Goal: Communication & Community: Participate in discussion

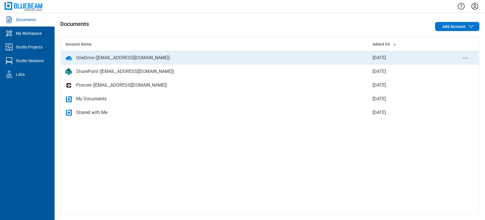
click at [93, 60] on div "OneDrive ([EMAIL_ADDRESS][DOMAIN_NAME])" at bounding box center [123, 57] width 94 height 7
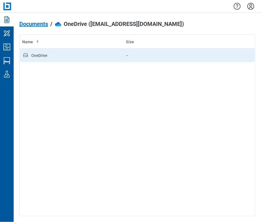
click at [61, 60] on td "OneDrive" at bounding box center [72, 56] width 104 height 14
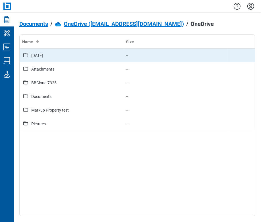
click at [43, 56] on div "[DATE]" at bounding box center [37, 56] width 12 height 6
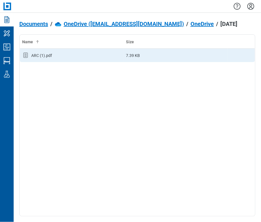
click at [36, 57] on div "ARC (1).pdf" at bounding box center [41, 56] width 21 height 6
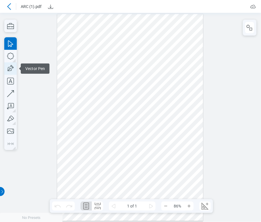
click at [11, 67] on icon "button" at bounding box center [10, 68] width 13 height 13
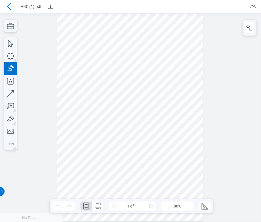
click at [73, 36] on div at bounding box center [130, 117] width 146 height 207
drag, startPoint x: 73, startPoint y: 36, endPoint x: 96, endPoint y: 36, distance: 23.3
click at [96, 36] on div at bounding box center [130, 117] width 146 height 207
click at [98, 53] on div at bounding box center [130, 117] width 146 height 207
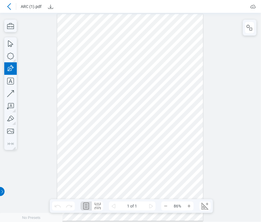
click at [67, 54] on div at bounding box center [130, 117] width 146 height 207
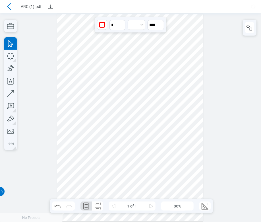
click at [73, 70] on div at bounding box center [130, 117] width 146 height 207
click at [11, 78] on icon "button" at bounding box center [10, 81] width 13 height 13
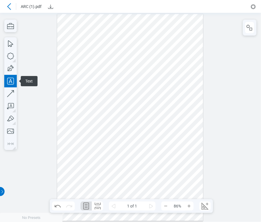
click at [62, 75] on div at bounding box center [130, 117] width 146 height 207
click at [75, 110] on div at bounding box center [130, 117] width 146 height 207
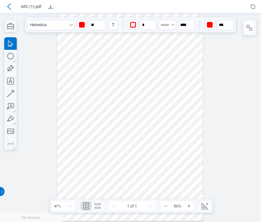
drag, startPoint x: 81, startPoint y: 77, endPoint x: 81, endPoint y: 100, distance: 22.5
click at [81, 100] on div at bounding box center [130, 117] width 146 height 207
drag, startPoint x: 130, startPoint y: 135, endPoint x: 243, endPoint y: 210, distance: 135.8
click at [131, 136] on div at bounding box center [130, 117] width 146 height 207
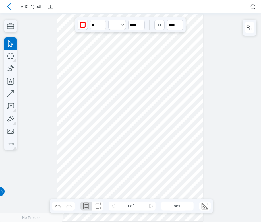
drag, startPoint x: 204, startPoint y: 54, endPoint x: 173, endPoint y: 125, distance: 77.3
click at [204, 53] on div at bounding box center [130, 117] width 261 height 209
drag, startPoint x: 127, startPoint y: 65, endPoint x: 153, endPoint y: 82, distance: 31.2
click at [153, 82] on div at bounding box center [130, 117] width 146 height 207
click at [175, 177] on div at bounding box center [130, 117] width 146 height 207
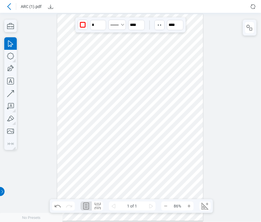
click at [166, 74] on div at bounding box center [130, 117] width 146 height 207
click at [77, 181] on div at bounding box center [130, 117] width 146 height 207
click at [129, 30] on div at bounding box center [130, 117] width 146 height 207
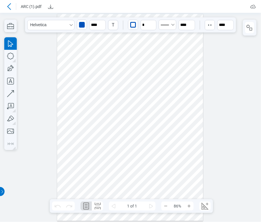
click at [126, 39] on div at bounding box center [130, 117] width 146 height 207
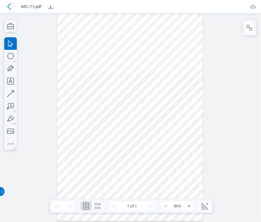
click at [3, 94] on div at bounding box center [130, 117] width 261 height 209
click at [11, 91] on icon "button" at bounding box center [10, 93] width 13 height 13
drag, startPoint x: 79, startPoint y: 170, endPoint x: 178, endPoint y: 178, distance: 99.3
click at [178, 178] on div at bounding box center [130, 117] width 146 height 207
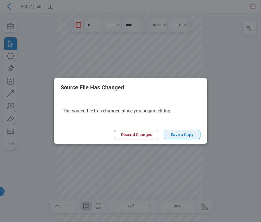
click at [182, 136] on button "Save a Copy" at bounding box center [182, 134] width 37 height 9
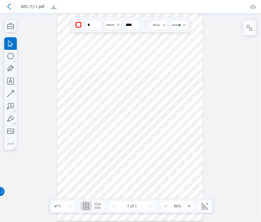
click at [11, 7] on icon at bounding box center [9, 6] width 7 height 7
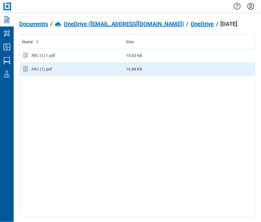
click at [73, 69] on div "ARC (1).pdf" at bounding box center [71, 68] width 99 height 7
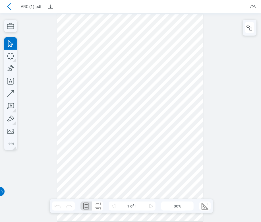
click at [8, 7] on icon at bounding box center [9, 6] width 4 height 7
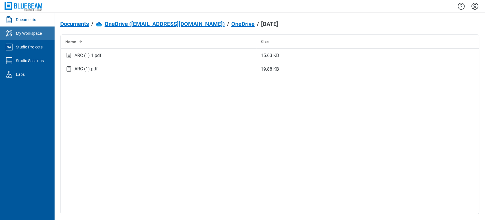
click at [18, 30] on link "My Workspace" at bounding box center [27, 33] width 55 height 14
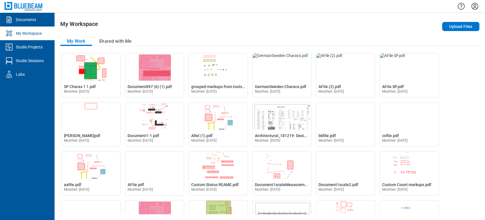
click at [261, 31] on div "Upload Files" at bounding box center [396, 26] width 168 height 11
click at [261, 23] on button "Upload Files" at bounding box center [460, 26] width 37 height 9
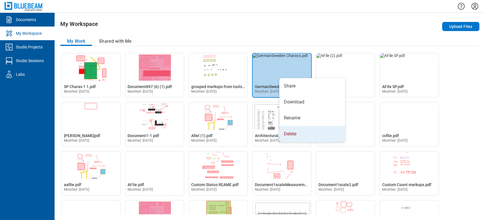
click at [261, 135] on li "Delete" at bounding box center [313, 134] width 66 height 16
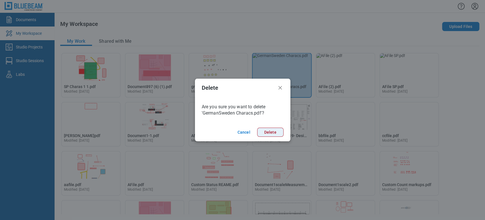
click at [261, 129] on button "Delete" at bounding box center [270, 131] width 26 height 9
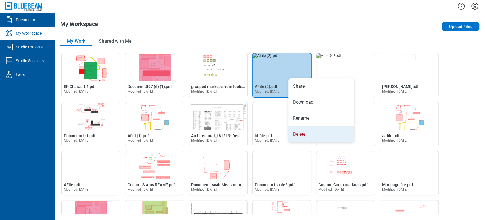
click at [261, 134] on li "Delete" at bounding box center [322, 134] width 66 height 16
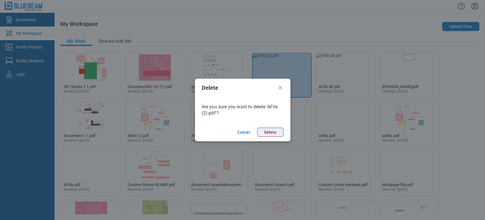
click at [261, 130] on button "Delete" at bounding box center [270, 131] width 26 height 9
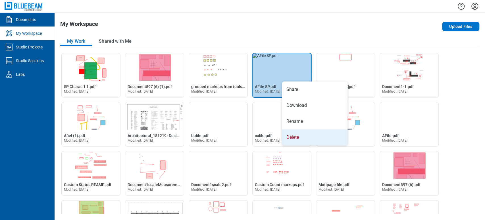
click at [261, 138] on li "Delete" at bounding box center [315, 137] width 66 height 16
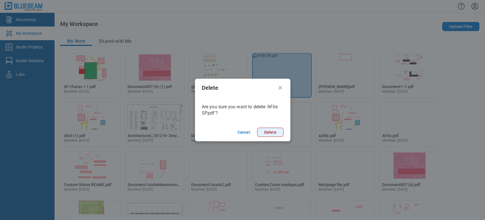
click at [261, 129] on button "Delete" at bounding box center [270, 131] width 26 height 9
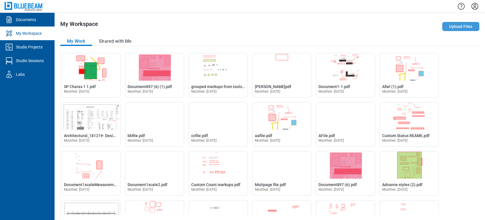
click at [261, 23] on button "Upload Files" at bounding box center [460, 26] width 37 height 9
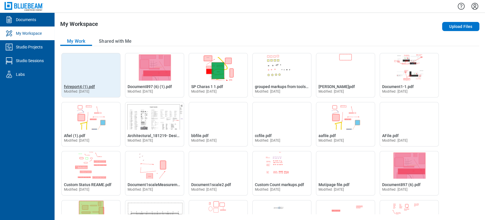
click at [83, 85] on span "fvireport4 (1).pdf" at bounding box center [79, 86] width 31 height 5
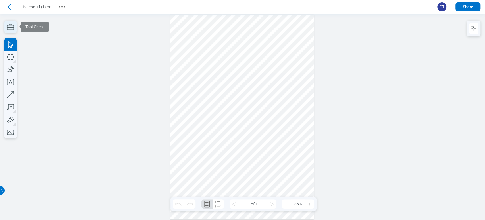
click at [13, 30] on icon "button" at bounding box center [10, 27] width 7 height 6
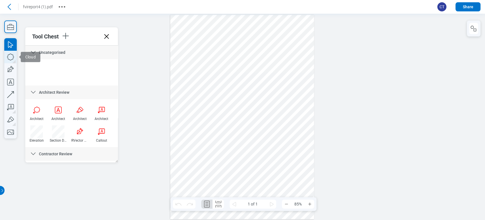
click at [10, 54] on icon "button" at bounding box center [10, 56] width 7 height 7
drag, startPoint x: 189, startPoint y: 53, endPoint x: 223, endPoint y: 74, distance: 40.3
click at [223, 74] on div at bounding box center [242, 117] width 144 height 204
click at [251, 66] on div at bounding box center [242, 117] width 144 height 204
click at [207, 64] on div at bounding box center [242, 117] width 144 height 204
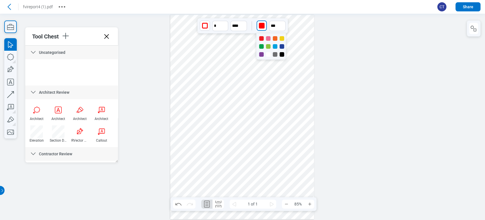
click at [260, 24] on div "button" at bounding box center [262, 26] width 6 height 6
drag, startPoint x: 282, startPoint y: 53, endPoint x: 260, endPoint y: 54, distance: 22.2
click at [261, 54] on div at bounding box center [282, 54] width 5 height 5
click at [14, 70] on icon "button" at bounding box center [10, 69] width 13 height 13
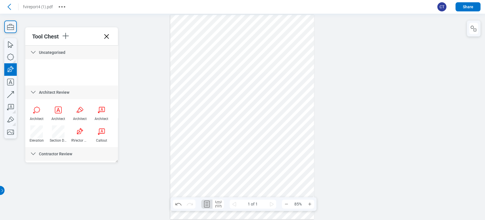
drag, startPoint x: 269, startPoint y: 63, endPoint x: 291, endPoint y: 96, distance: 40.0
click at [261, 85] on div at bounding box center [242, 117] width 144 height 204
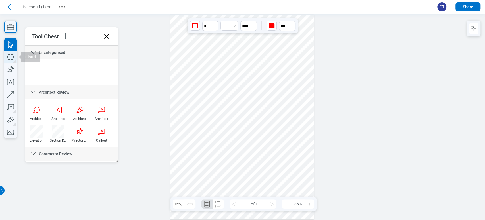
click at [9, 55] on icon "button" at bounding box center [10, 57] width 13 height 13
drag, startPoint x: 185, startPoint y: 92, endPoint x: 223, endPoint y: 118, distance: 45.9
click at [223, 118] on div at bounding box center [242, 117] width 144 height 204
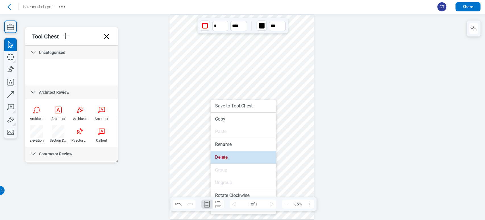
drag, startPoint x: 227, startPoint y: 158, endPoint x: 260, endPoint y: 82, distance: 81.7
click at [227, 158] on li "Delete" at bounding box center [244, 157] width 66 height 13
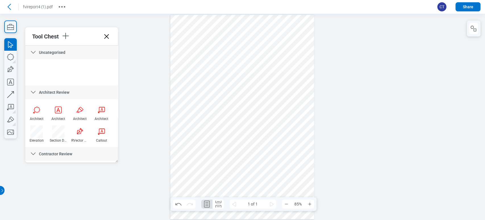
click at [196, 58] on div at bounding box center [242, 117] width 144 height 204
click at [261, 22] on input "**" at bounding box center [277, 26] width 16 height 10
type input "**"
click at [261, 40] on div at bounding box center [277, 68] width 2 height 63
click at [246, 71] on div at bounding box center [242, 117] width 144 height 204
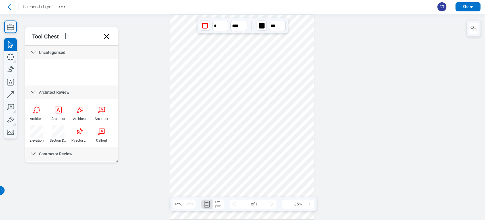
click at [208, 64] on div at bounding box center [242, 117] width 144 height 204
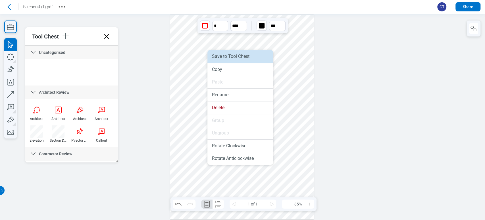
click at [223, 59] on li "Save to Tool Chest" at bounding box center [241, 56] width 66 height 13
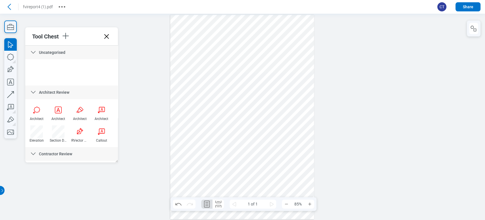
click at [239, 162] on div at bounding box center [242, 117] width 144 height 204
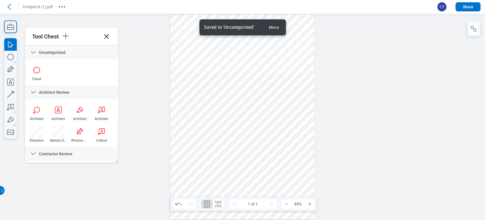
click at [261, 71] on div at bounding box center [242, 117] width 144 height 204
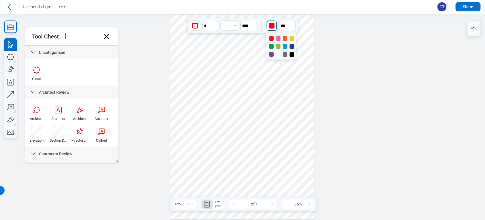
click at [261, 27] on div "button" at bounding box center [272, 26] width 6 height 6
drag, startPoint x: 277, startPoint y: 48, endPoint x: 280, endPoint y: 44, distance: 4.5
click at [261, 46] on div at bounding box center [278, 46] width 5 height 5
click at [261, 44] on div at bounding box center [279, 47] width 6 height 6
click at [261, 28] on input "**" at bounding box center [287, 26] width 16 height 10
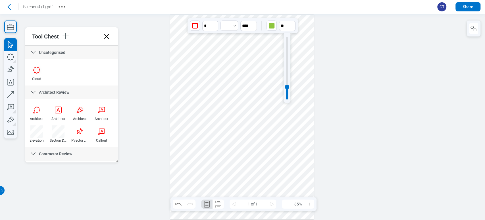
click at [261, 42] on div at bounding box center [287, 67] width 7 height 69
type input "**"
click at [261, 42] on div at bounding box center [287, 68] width 2 height 63
click at [245, 78] on div at bounding box center [242, 117] width 144 height 204
click at [261, 67] on div at bounding box center [242, 117] width 144 height 204
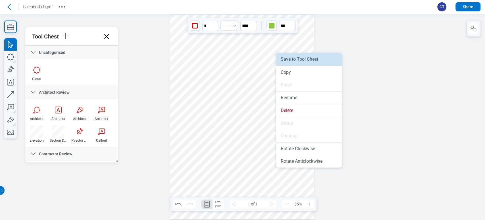
click at [261, 62] on li "Save to Tool Chest" at bounding box center [309, 59] width 66 height 13
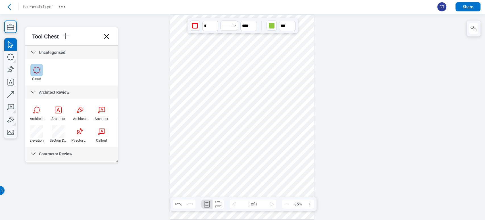
click at [36, 68] on div at bounding box center [36, 70] width 13 height 13
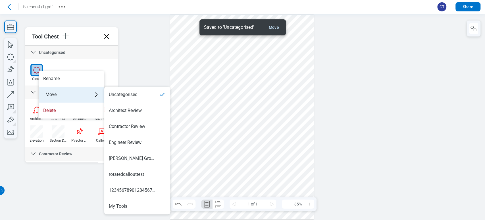
click at [54, 90] on div "Move" at bounding box center [72, 94] width 66 height 16
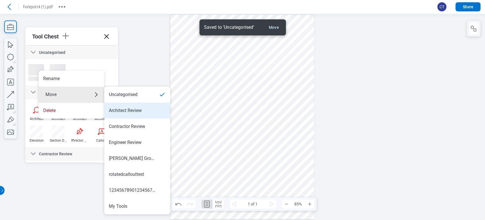
click at [108, 107] on li "Architect Review" at bounding box center [137, 110] width 66 height 16
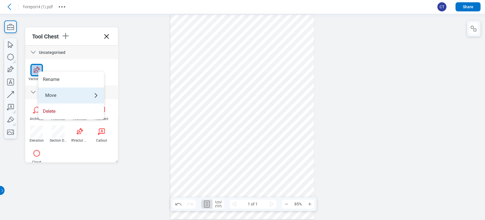
click at [51, 92] on div "Move" at bounding box center [71, 95] width 66 height 16
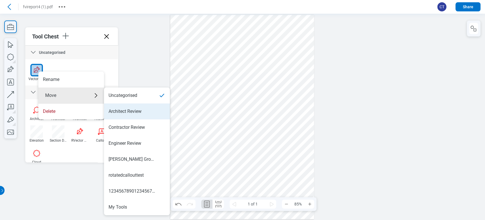
click at [123, 114] on div "Architect Review" at bounding box center [125, 111] width 33 height 6
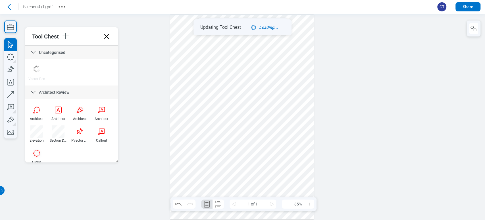
click at [206, 63] on div at bounding box center [242, 117] width 144 height 204
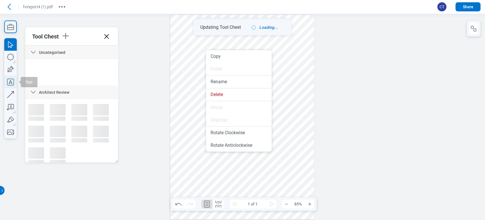
click at [12, 80] on icon "button" at bounding box center [10, 82] width 13 height 13
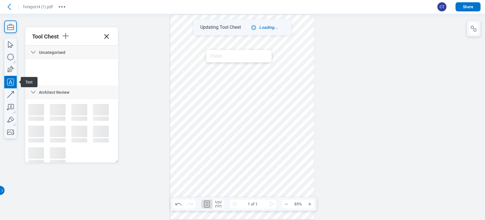
click at [193, 103] on div at bounding box center [242, 117] width 144 height 204
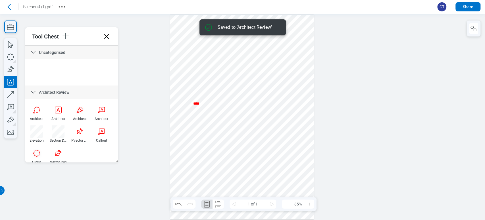
click at [214, 100] on div at bounding box center [242, 117] width 144 height 204
click at [199, 105] on div at bounding box center [242, 117] width 144 height 204
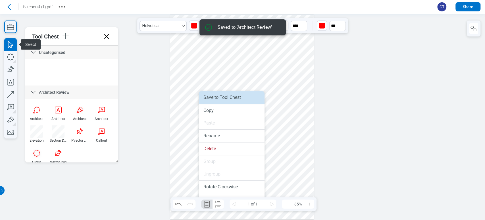
click at [202, 102] on li "Save to Tool Chest" at bounding box center [232, 97] width 66 height 13
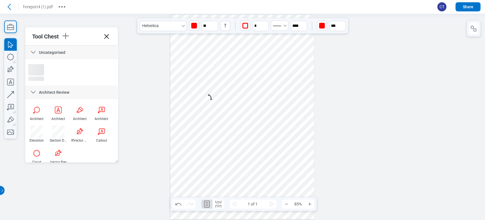
click at [261, 45] on div at bounding box center [242, 117] width 144 height 204
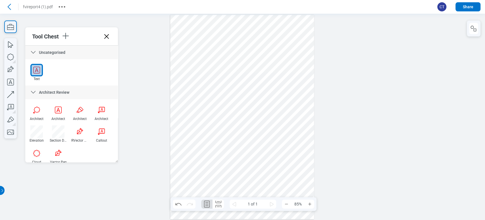
click at [67, 60] on div "Text" at bounding box center [71, 72] width 93 height 26
drag, startPoint x: 53, startPoint y: 153, endPoint x: 64, endPoint y: 148, distance: 12.0
click at [53, 153] on div at bounding box center [58, 153] width 13 height 13
drag, startPoint x: 205, startPoint y: 130, endPoint x: 240, endPoint y: 155, distance: 42.8
click at [240, 155] on div at bounding box center [242, 117] width 144 height 204
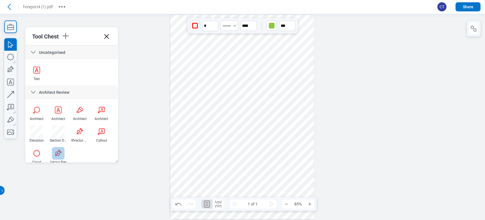
click at [57, 155] on div at bounding box center [58, 153] width 13 height 13
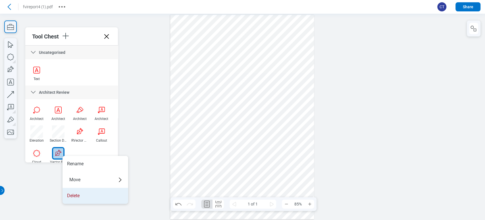
click at [83, 191] on li "Delete" at bounding box center [96, 195] width 66 height 16
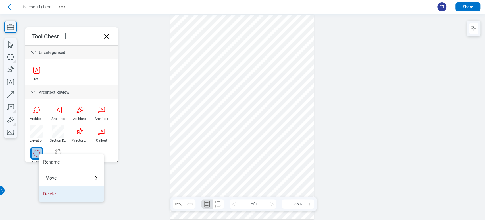
click at [59, 193] on li "Delete" at bounding box center [72, 194] width 66 height 16
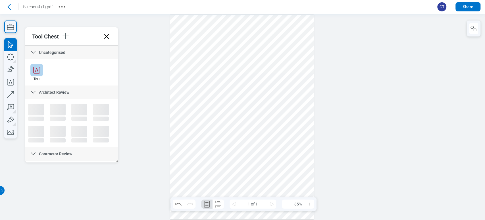
click at [37, 76] on div at bounding box center [36, 70] width 13 height 13
click at [246, 102] on div at bounding box center [242, 117] width 144 height 204
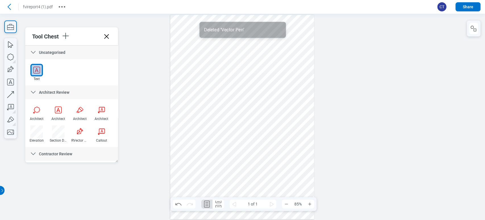
click at [261, 152] on div at bounding box center [242, 117] width 144 height 204
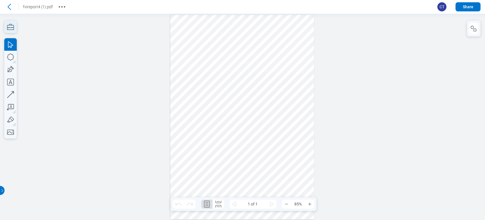
click at [9, 30] on icon "button" at bounding box center [10, 26] width 13 height 13
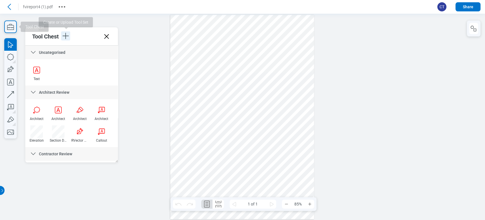
click at [66, 38] on icon "button" at bounding box center [66, 36] width 6 height 6
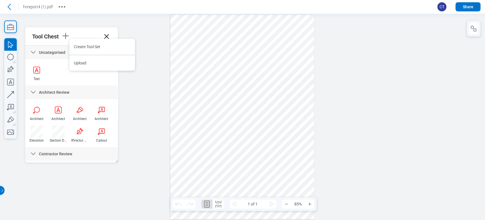
click at [32, 53] on icon at bounding box center [33, 52] width 7 height 7
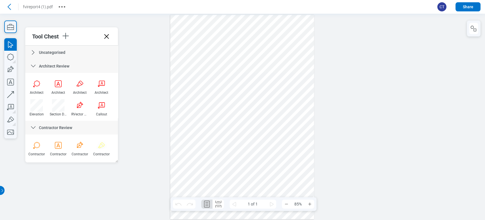
click at [34, 63] on icon at bounding box center [33, 66] width 7 height 7
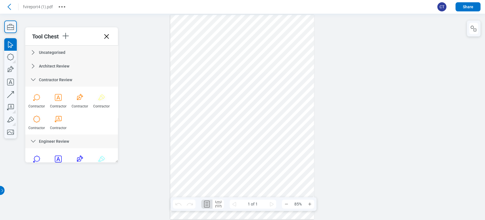
click at [35, 79] on icon at bounding box center [33, 79] width 7 height 7
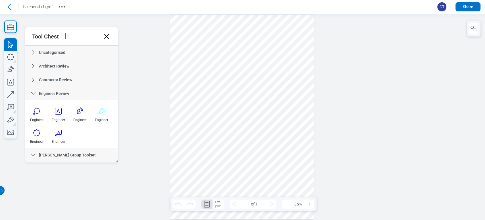
click at [32, 93] on icon at bounding box center [33, 93] width 7 height 7
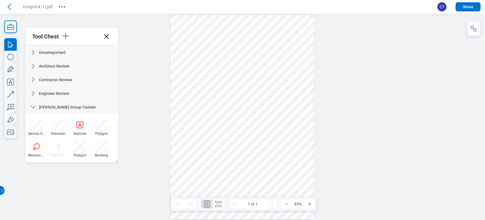
click at [35, 110] on icon at bounding box center [33, 107] width 7 height 7
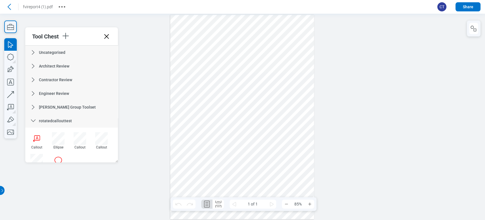
click at [32, 121] on icon at bounding box center [33, 120] width 7 height 7
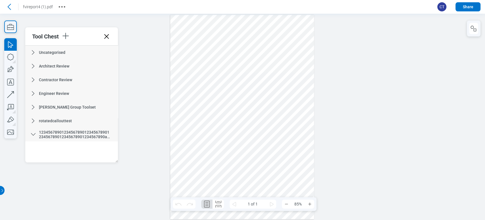
click at [32, 134] on icon at bounding box center [33, 134] width 7 height 7
click at [31, 146] on icon at bounding box center [33, 147] width 7 height 7
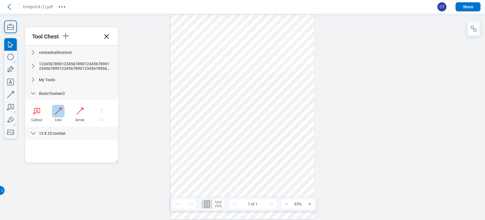
scroll to position [72, 0]
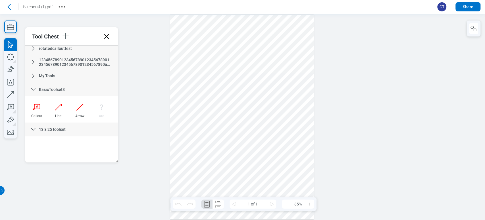
drag, startPoint x: 32, startPoint y: 88, endPoint x: 33, endPoint y: 91, distance: 3.2
click at [32, 88] on icon at bounding box center [33, 89] width 7 height 7
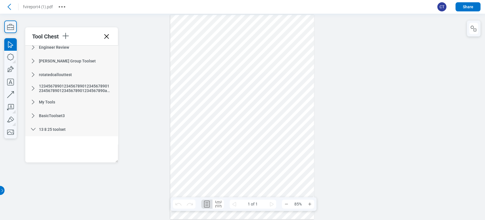
click at [32, 127] on icon at bounding box center [33, 129] width 7 height 7
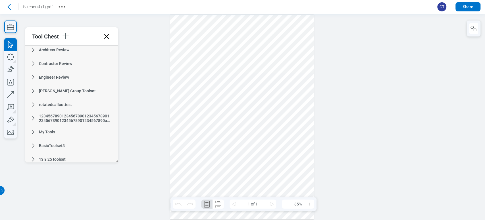
scroll to position [20, 0]
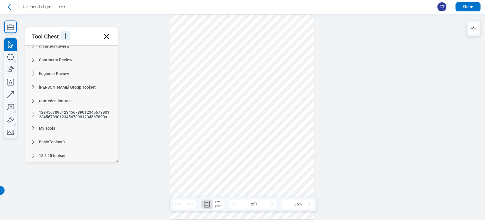
click at [69, 36] on icon "button" at bounding box center [66, 36] width 6 height 6
click at [80, 63] on li "Upload" at bounding box center [102, 63] width 66 height 16
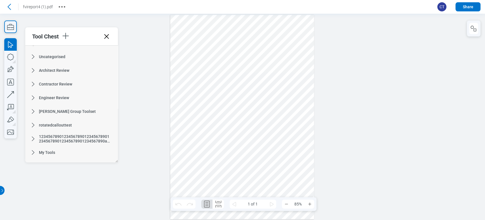
scroll to position [0, 0]
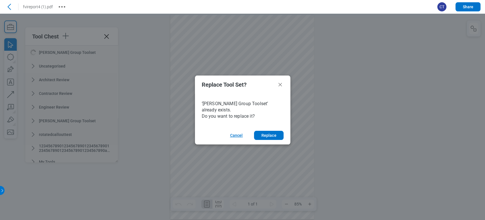
click at [237, 134] on button "Cancel" at bounding box center [236, 135] width 26 height 9
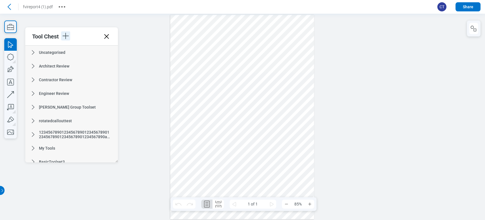
click at [65, 34] on icon "button" at bounding box center [65, 35] width 9 height 9
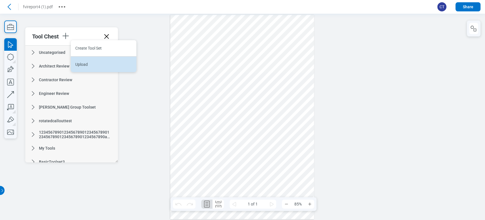
click at [84, 61] on li "Upload" at bounding box center [104, 64] width 66 height 16
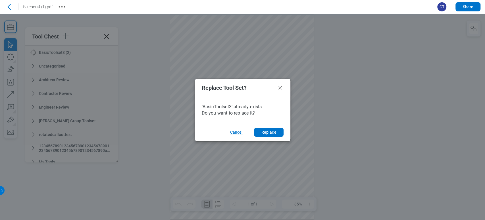
click at [233, 133] on button "Cancel" at bounding box center [236, 131] width 26 height 9
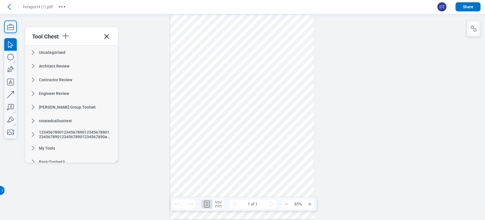
scroll to position [20, 0]
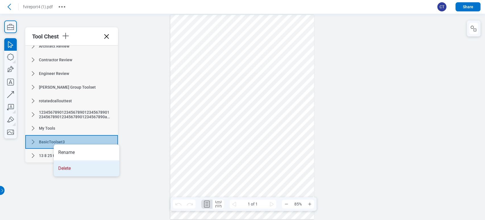
click at [90, 169] on li "Delete" at bounding box center [87, 168] width 66 height 16
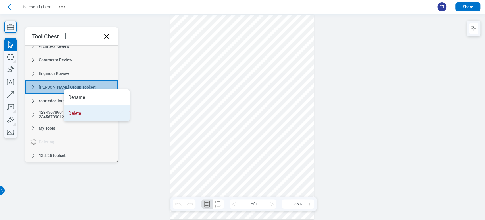
click at [81, 114] on li "Delete" at bounding box center [97, 113] width 66 height 16
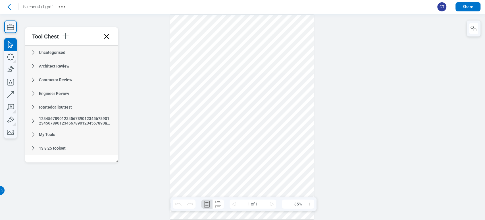
scroll to position [0, 0]
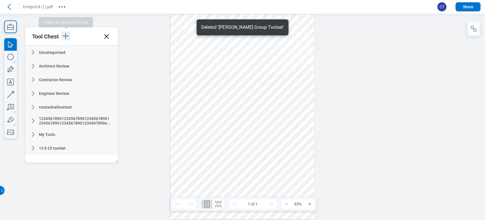
click at [67, 32] on icon "button" at bounding box center [65, 35] width 9 height 9
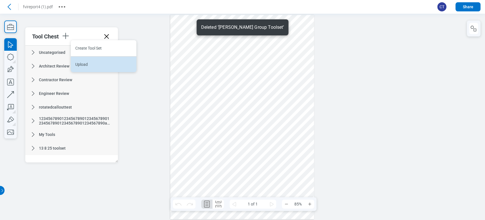
click at [78, 69] on li "Upload" at bounding box center [104, 64] width 66 height 16
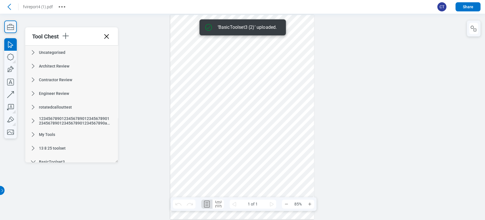
click at [140, 171] on div at bounding box center [242, 117] width 485 height 206
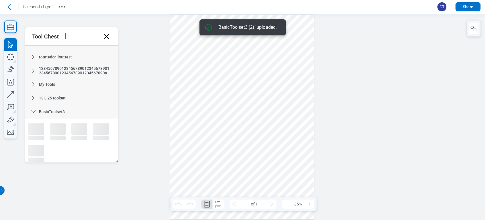
scroll to position [54, 0]
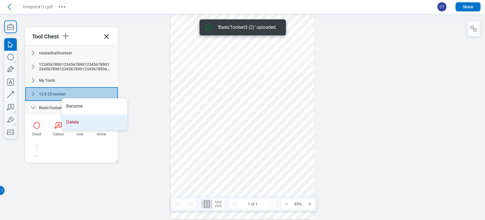
click at [73, 121] on li "Delete" at bounding box center [95, 122] width 66 height 16
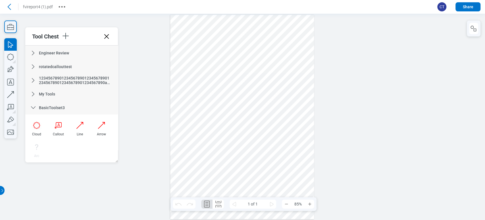
scroll to position [40, 0]
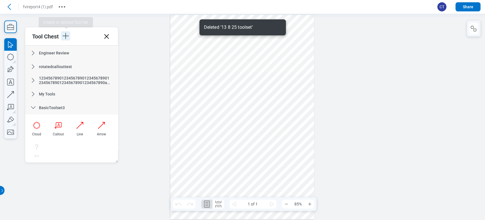
click at [66, 37] on icon "button" at bounding box center [65, 35] width 9 height 9
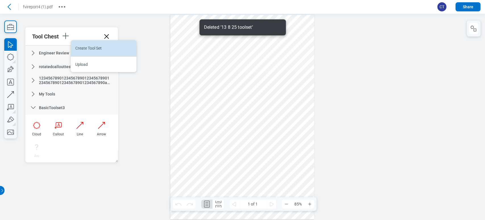
click at [75, 51] on li "Create Tool Set" at bounding box center [104, 48] width 66 height 16
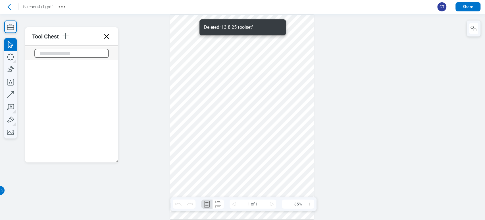
scroll to position [157, 0]
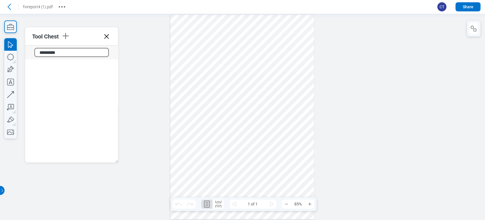
type input "**********"
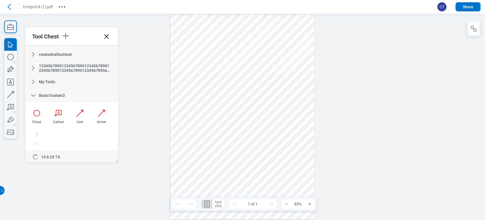
scroll to position [95, 0]
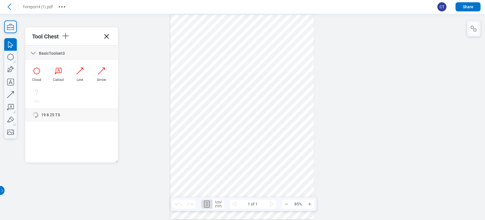
click at [35, 52] on div "Uncategorised Architect Review Contractor Review Engineer Review rotatedcallout…" at bounding box center [71, 103] width 93 height 117
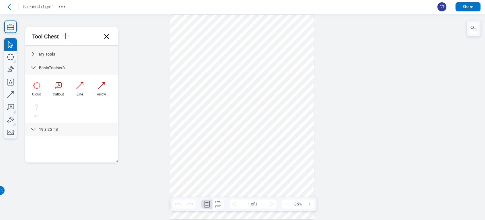
scroll to position [80, 0]
click at [32, 63] on div "BasicToolset3" at bounding box center [71, 68] width 93 height 14
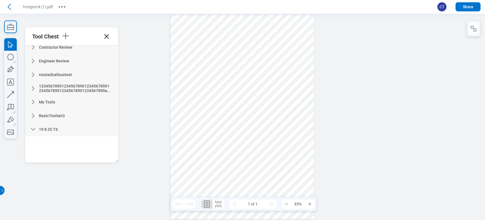
scroll to position [32, 0]
click at [34, 128] on icon at bounding box center [33, 129] width 7 height 7
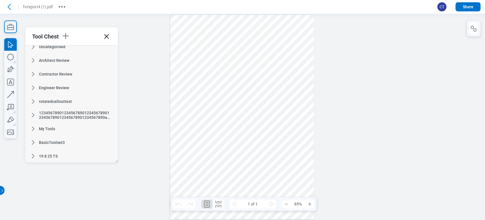
scroll to position [6, 0]
click at [30, 156] on icon at bounding box center [33, 155] width 7 height 7
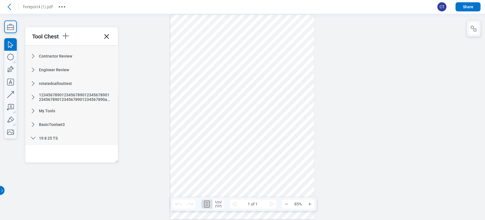
scroll to position [32, 0]
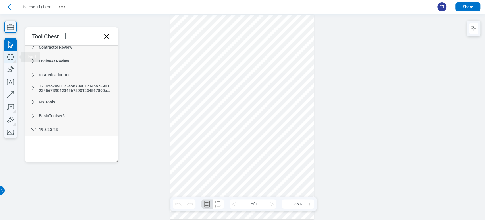
click at [11, 59] on icon "button" at bounding box center [10, 57] width 13 height 13
click at [202, 68] on div at bounding box center [242, 117] width 144 height 204
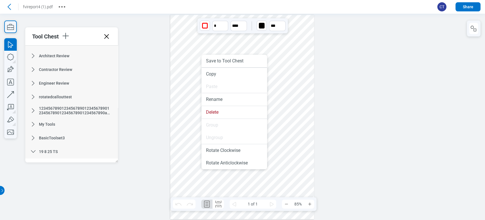
scroll to position [0, 0]
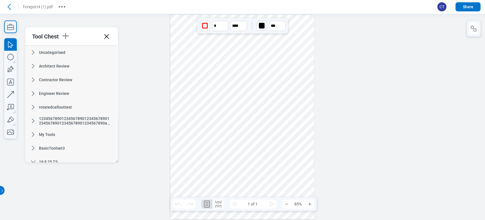
click at [29, 52] on div "Uncategorised" at bounding box center [71, 52] width 93 height 14
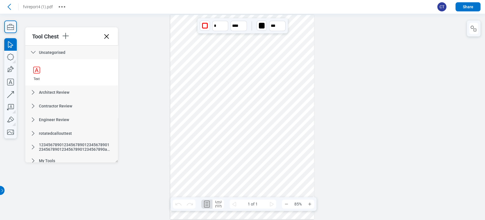
click at [33, 89] on icon at bounding box center [33, 92] width 7 height 7
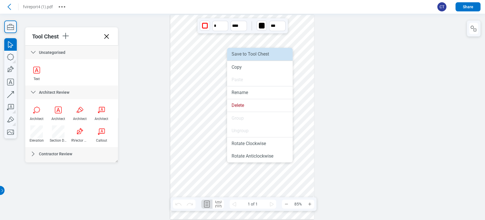
click at [237, 55] on li "Save to Tool Chest" at bounding box center [260, 54] width 66 height 13
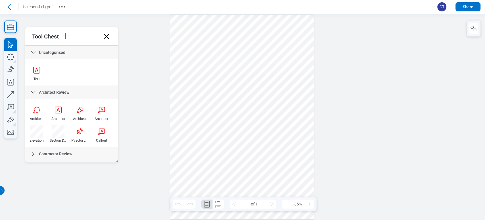
click at [252, 64] on div at bounding box center [242, 117] width 144 height 204
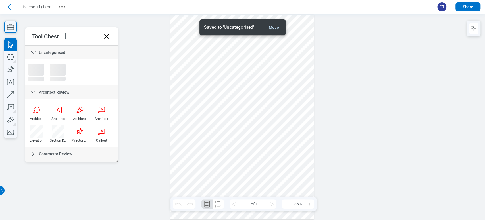
click at [274, 27] on button "Move" at bounding box center [274, 27] width 15 height 7
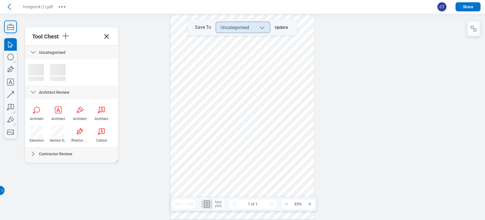
click at [266, 27] on button "Uncategorised" at bounding box center [243, 27] width 55 height 11
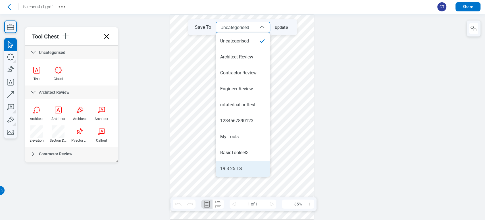
click at [246, 167] on div "19 8 25 TS" at bounding box center [242, 168] width 45 height 6
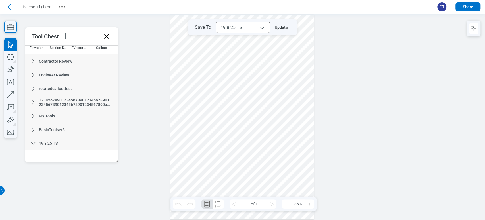
scroll to position [106, 0]
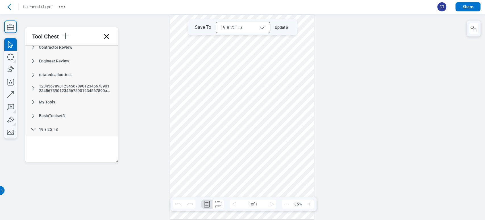
click at [282, 27] on button "Update" at bounding box center [280, 27] width 20 height 9
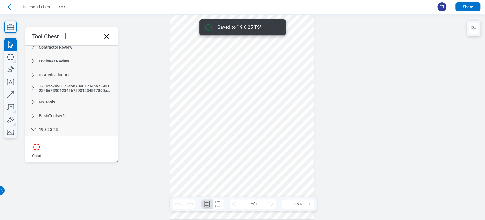
click at [263, 37] on div at bounding box center [242, 117] width 144 height 204
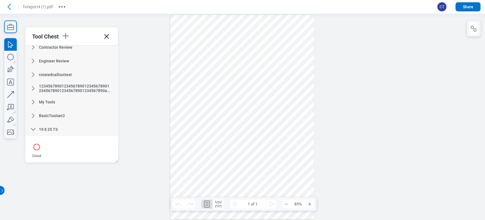
click at [8, 2] on header "Go back fvireport4 (1).pdf CT Share" at bounding box center [242, 7] width 485 height 14
click at [7, 5] on icon at bounding box center [9, 6] width 9 height 9
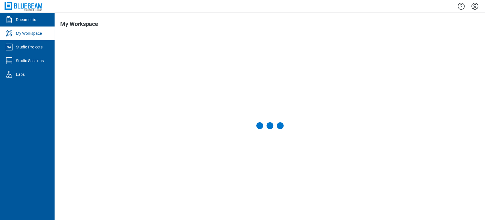
click at [477, 5] on icon "Settings" at bounding box center [475, 6] width 9 height 9
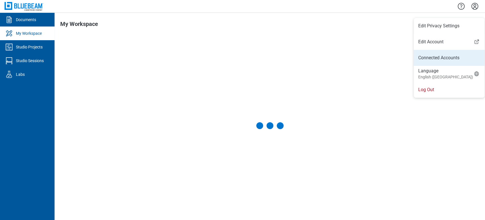
click at [452, 57] on link "Connected Accounts" at bounding box center [450, 57] width 62 height 7
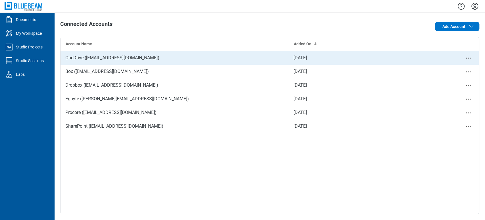
click at [465, 57] on button "Close" at bounding box center [468, 57] width 11 height 11
click at [460, 63] on div "Remove" at bounding box center [453, 68] width 43 height 14
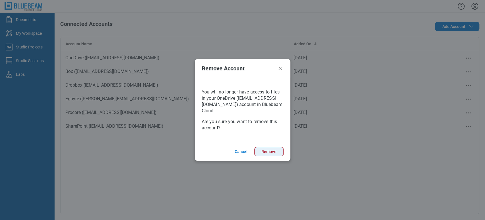
click at [268, 147] on button "Remove" at bounding box center [269, 151] width 29 height 9
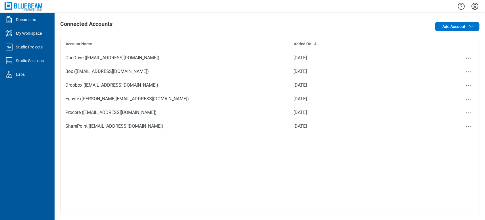
click at [267, 151] on div "OneDrive (veeraeshwar@gmail.com) Aug 13, 2025 Remove Box (bluebeamintegrations@…" at bounding box center [270, 132] width 419 height 163
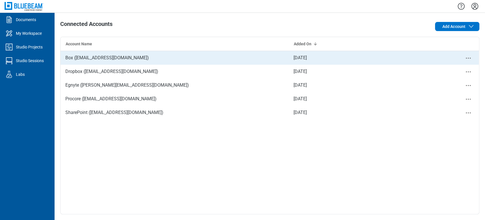
drag, startPoint x: 466, startPoint y: 57, endPoint x: 466, endPoint y: 63, distance: 6.3
click at [467, 57] on icon "Close" at bounding box center [468, 58] width 7 height 7
click at [455, 72] on div "Remove" at bounding box center [453, 68] width 43 height 14
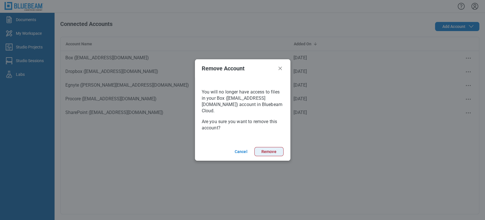
click at [271, 147] on button "Remove" at bounding box center [269, 151] width 29 height 9
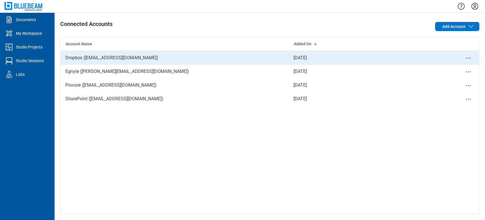
click at [469, 60] on icon "Close" at bounding box center [468, 58] width 7 height 7
click at [469, 53] on button "Close" at bounding box center [468, 57] width 11 height 11
click at [461, 67] on div "Remove" at bounding box center [453, 68] width 43 height 14
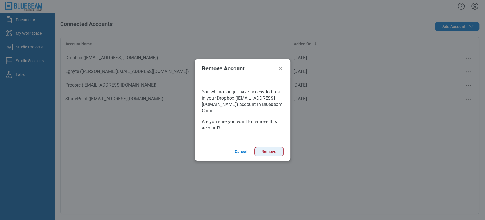
click at [273, 151] on button "Remove" at bounding box center [269, 151] width 29 height 9
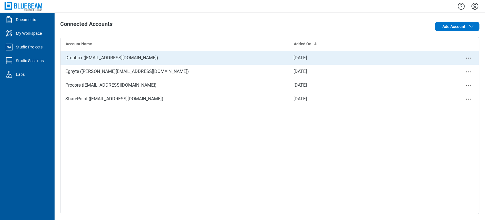
drag, startPoint x: 471, startPoint y: 56, endPoint x: 466, endPoint y: 60, distance: 6.1
click at [471, 56] on icon "Close" at bounding box center [468, 58] width 7 height 7
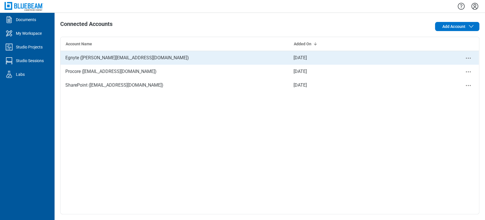
click at [468, 59] on icon "Close" at bounding box center [468, 58] width 7 height 7
click at [458, 66] on div "Remove" at bounding box center [453, 68] width 43 height 14
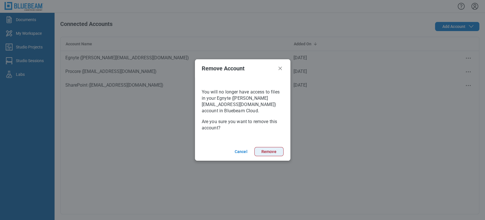
click at [277, 151] on button "Remove" at bounding box center [269, 151] width 29 height 9
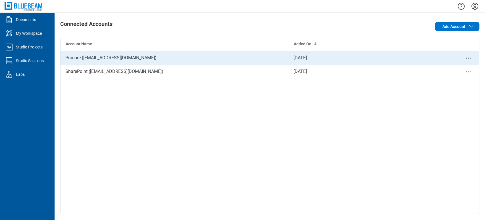
click at [472, 59] on icon "Close" at bounding box center [468, 58] width 7 height 7
click at [459, 65] on div "Remove" at bounding box center [453, 68] width 43 height 14
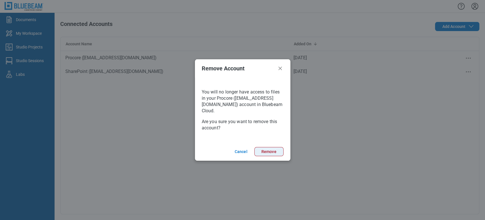
click at [279, 154] on button "Remove" at bounding box center [269, 151] width 29 height 9
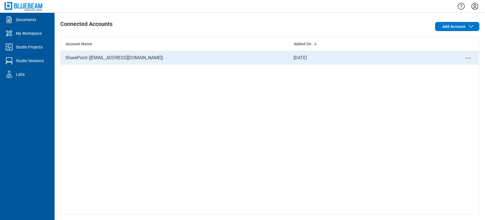
click at [470, 59] on icon "Close" at bounding box center [468, 58] width 7 height 7
click at [468, 56] on icon "Close" at bounding box center [468, 58] width 7 height 7
click at [450, 68] on div "Remove" at bounding box center [453, 68] width 43 height 14
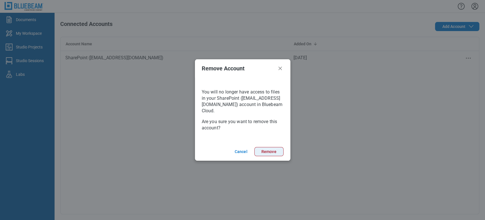
click at [271, 148] on button "Remove" at bounding box center [269, 151] width 29 height 9
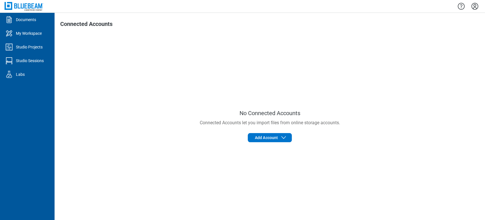
click at [477, 6] on icon "Settings" at bounding box center [475, 6] width 9 height 9
click at [22, 15] on link "Documents" at bounding box center [27, 20] width 55 height 14
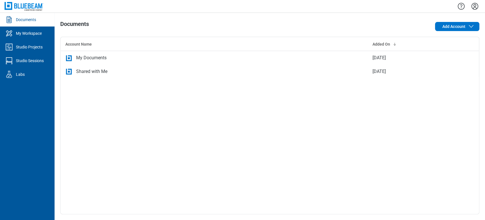
click at [473, 5] on icon "Settings" at bounding box center [475, 6] width 9 height 9
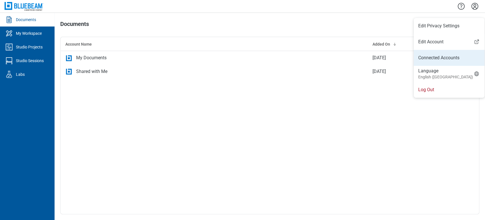
click at [451, 53] on li "Connected Accounts" at bounding box center [449, 58] width 71 height 16
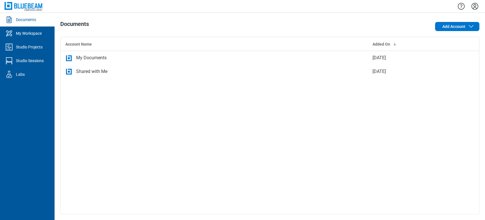
click at [476, 7] on icon "Settings" at bounding box center [475, 6] width 9 height 9
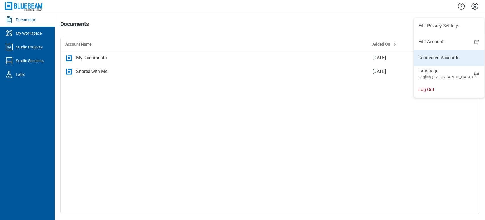
click at [446, 60] on link "Connected Accounts" at bounding box center [450, 57] width 62 height 7
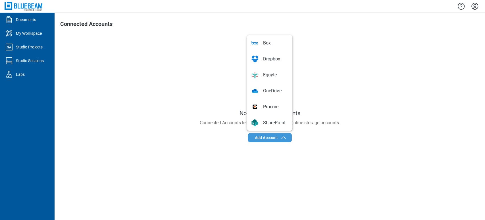
click at [276, 140] on span "Add Account" at bounding box center [271, 137] width 32 height 7
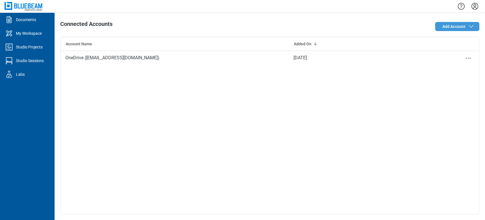
click at [464, 29] on span "Add Account" at bounding box center [453, 27] width 23 height 6
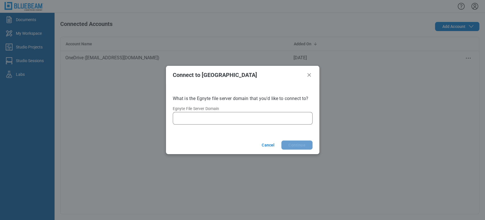
click at [238, 120] on input "Egnyte File Server Domain" at bounding box center [244, 118] width 133 height 7
type input "**********"
click at [296, 143] on button "Continue" at bounding box center [297, 144] width 31 height 9
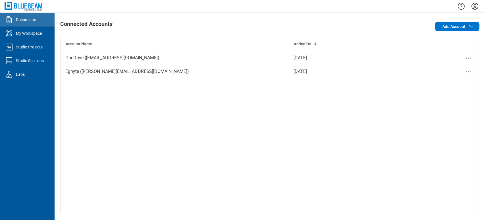
click at [27, 17] on div "Documents" at bounding box center [26, 20] width 20 height 6
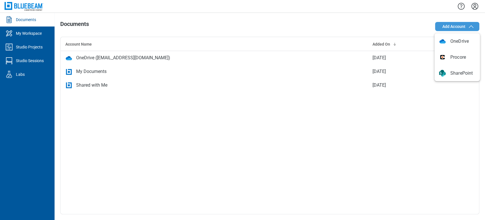
click at [456, 28] on span "Add Account" at bounding box center [453, 27] width 23 height 6
click at [479, 6] on icon "Settings" at bounding box center [475, 6] width 9 height 9
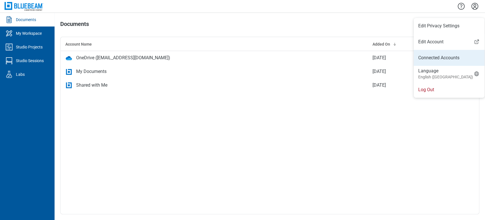
click at [454, 58] on link "Connected Accounts" at bounding box center [450, 57] width 62 height 7
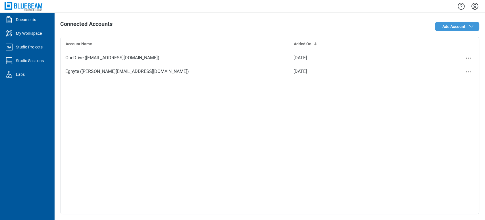
click at [468, 28] on icon "button" at bounding box center [471, 26] width 7 height 7
click at [473, 23] on icon "button" at bounding box center [471, 26] width 7 height 7
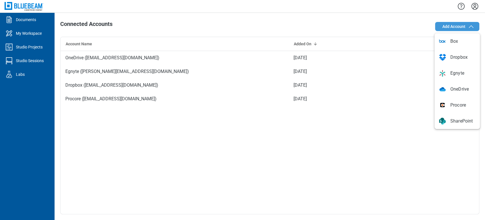
click at [439, 30] on button "Add Account" at bounding box center [457, 26] width 44 height 9
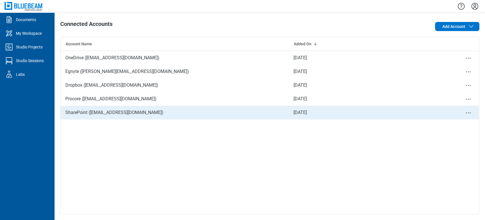
click at [157, 109] on div "SharePoint ([EMAIL_ADDRESS][DOMAIN_NAME])" at bounding box center [175, 113] width 228 height 14
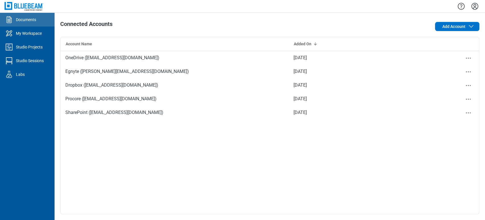
click at [34, 22] on div "Documents" at bounding box center [26, 20] width 20 height 6
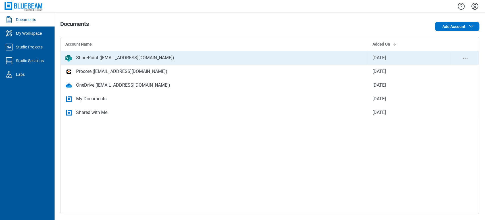
click at [96, 54] on div "SharePoint ([EMAIL_ADDRESS][DOMAIN_NAME])" at bounding box center [125, 57] width 98 height 7
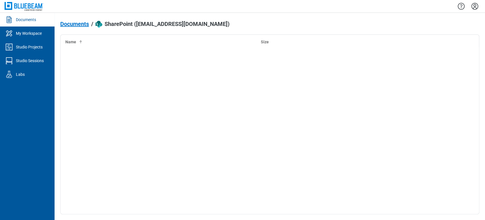
click at [84, 25] on span "Documents" at bounding box center [74, 24] width 29 height 6
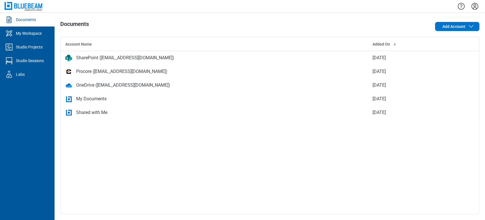
click at [477, 6] on icon "Settings" at bounding box center [475, 6] width 9 height 9
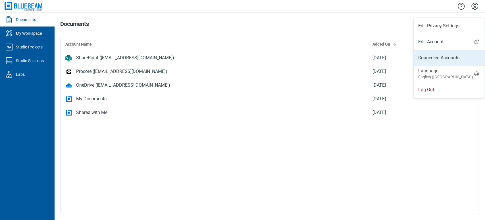
click at [453, 59] on link "Connected Accounts" at bounding box center [450, 57] width 62 height 7
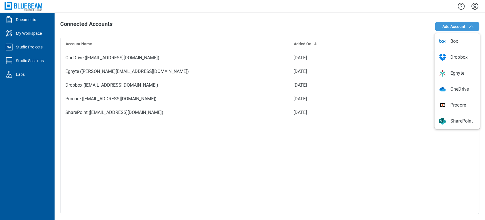
click at [467, 26] on span "Add Account" at bounding box center [458, 26] width 32 height 7
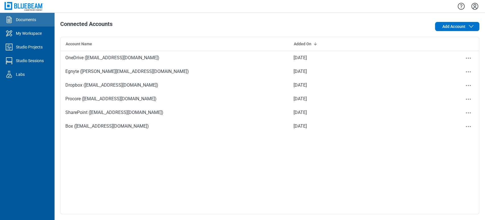
click at [10, 18] on icon "Documents" at bounding box center [9, 19] width 9 height 9
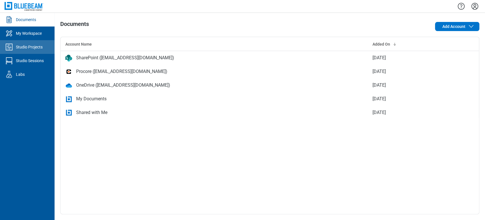
click at [13, 45] on icon "Studio Projects" at bounding box center [9, 46] width 9 height 9
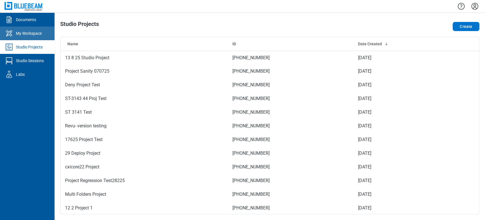
click at [33, 27] on link "My Workspace" at bounding box center [27, 33] width 55 height 14
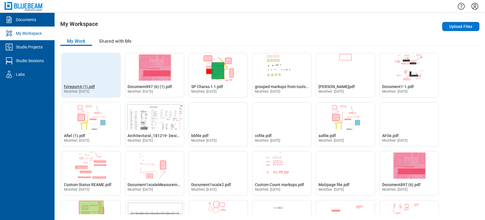
click at [82, 85] on span "fvireport4 (1).pdf" at bounding box center [79, 86] width 31 height 5
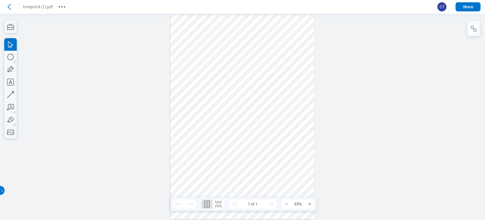
click at [443, 10] on span "CT" at bounding box center [442, 6] width 9 height 9
click at [443, 5] on span "CT" at bounding box center [442, 6] width 9 height 9
click at [478, 8] on button "Share" at bounding box center [468, 6] width 25 height 9
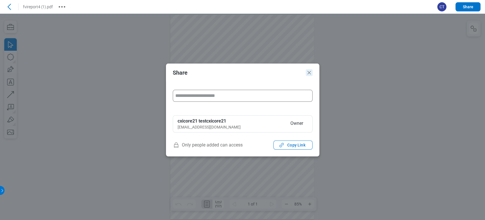
click at [309, 72] on icon "Close" at bounding box center [309, 72] width 3 height 3
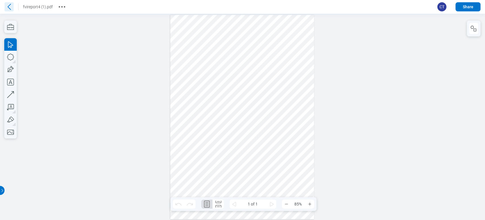
click at [8, 4] on icon at bounding box center [9, 6] width 9 height 9
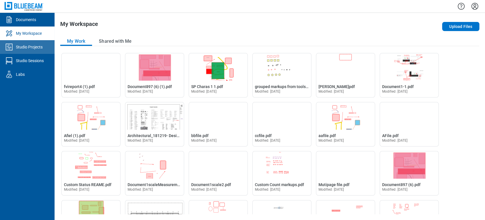
click at [30, 46] on div "Studio Projects" at bounding box center [29, 47] width 27 height 6
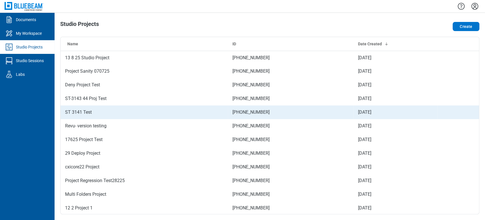
scroll to position [0, 0]
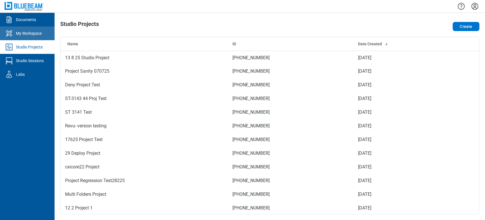
click at [32, 38] on link "My Workspace" at bounding box center [27, 33] width 55 height 14
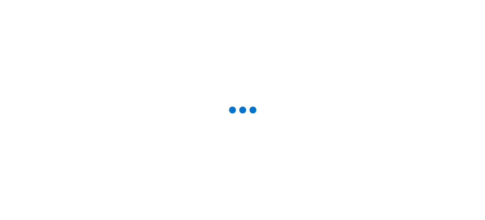
click at [32, 50] on div at bounding box center [242, 109] width 467 height 201
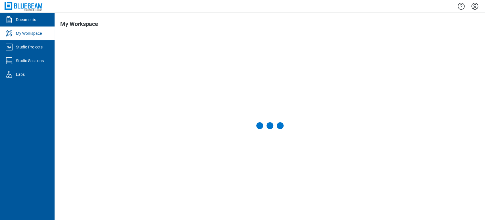
click at [32, 50] on link "Studio Projects" at bounding box center [27, 47] width 55 height 14
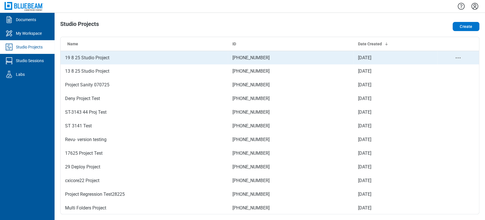
click at [108, 60] on td "19 8 25 Studio Project" at bounding box center [144, 58] width 167 height 14
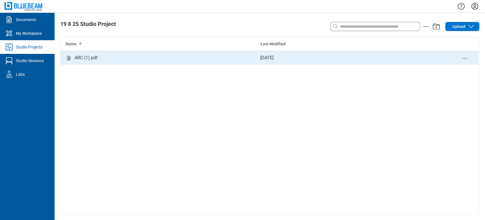
click at [108, 60] on div "ARC (1).pdf" at bounding box center [158, 58] width 195 height 14
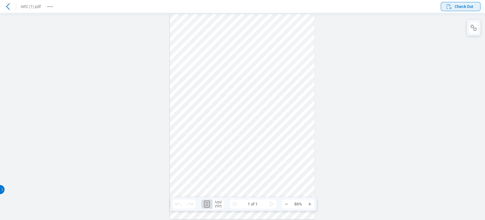
click at [469, 6] on span "Check Out" at bounding box center [464, 7] width 19 height 6
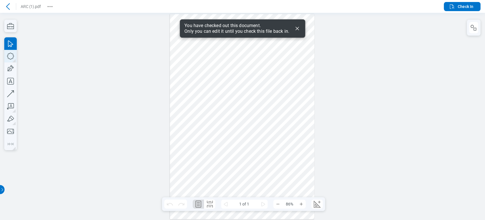
click at [9, 52] on icon "button" at bounding box center [10, 56] width 13 height 13
drag, startPoint x: 177, startPoint y: 58, endPoint x: 204, endPoint y: 95, distance: 46.1
click at [204, 95] on div at bounding box center [242, 116] width 145 height 205
click at [13, 78] on icon "button" at bounding box center [10, 81] width 13 height 13
click at [185, 116] on div at bounding box center [242, 116] width 145 height 205
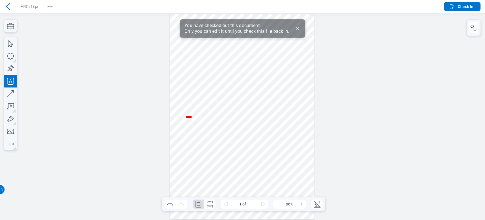
click at [248, 107] on div at bounding box center [242, 116] width 145 height 205
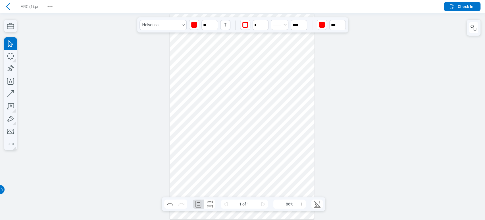
click at [10, 5] on icon at bounding box center [8, 6] width 7 height 7
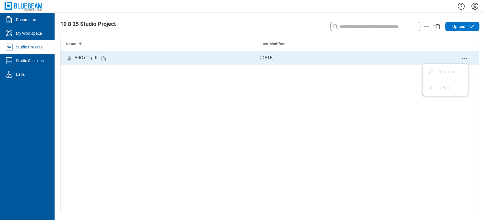
click at [466, 58] on icon "delete-context-menu" at bounding box center [465, 58] width 7 height 7
click at [410, 61] on div "Aug 19, 2025" at bounding box center [353, 58] width 195 height 14
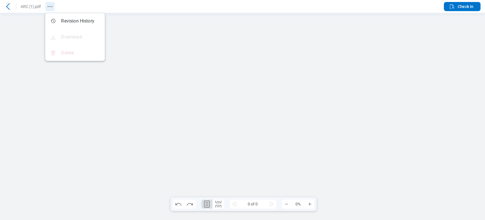
click at [49, 8] on icon "Revision History" at bounding box center [50, 6] width 7 height 7
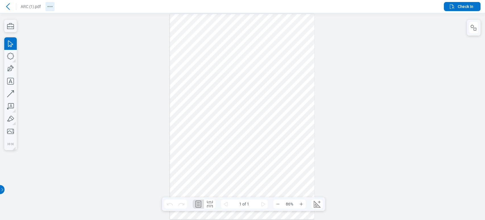
click at [53, 9] on button "Revision History" at bounding box center [49, 6] width 9 height 9
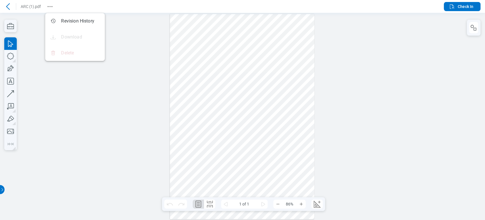
click at [131, 18] on div at bounding box center [242, 116] width 485 height 207
click at [449, 6] on icon "button" at bounding box center [452, 6] width 7 height 7
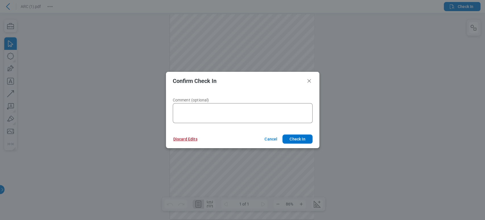
click at [190, 136] on button "Discard Edits" at bounding box center [186, 138] width 38 height 9
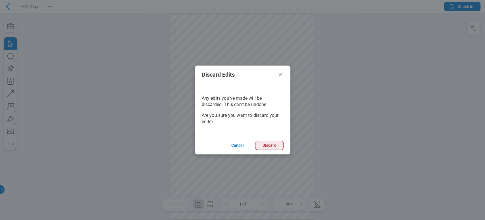
click at [271, 147] on button "Discard" at bounding box center [269, 144] width 28 height 9
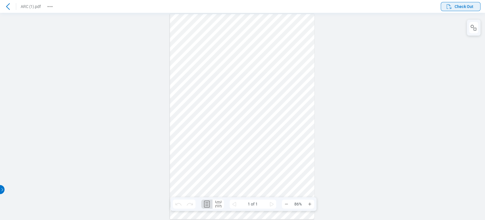
click at [455, 5] on span "Check Out" at bounding box center [464, 7] width 19 height 6
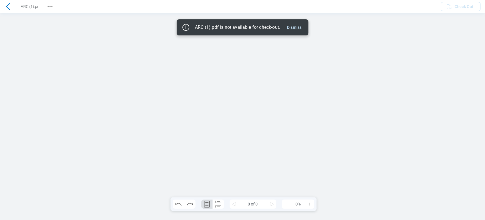
click at [293, 25] on button "Dismiss" at bounding box center [294, 27] width 19 height 7
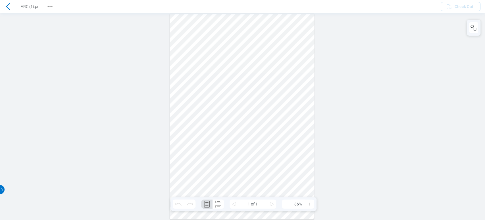
click at [6, 7] on icon at bounding box center [8, 6] width 7 height 7
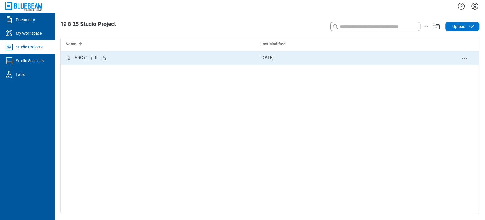
click at [174, 57] on div "ARC (1).pdf" at bounding box center [158, 58] width 195 height 14
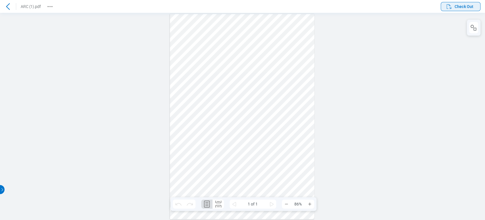
click at [456, 8] on span "Check Out" at bounding box center [464, 7] width 19 height 6
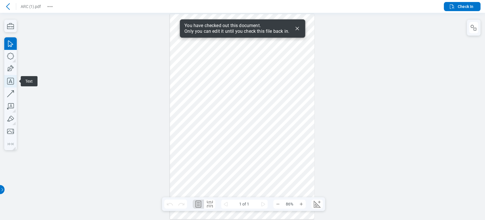
click at [5, 81] on icon "button" at bounding box center [10, 81] width 13 height 13
click at [179, 88] on div at bounding box center [242, 116] width 145 height 205
click at [182, 115] on div at bounding box center [242, 116] width 145 height 205
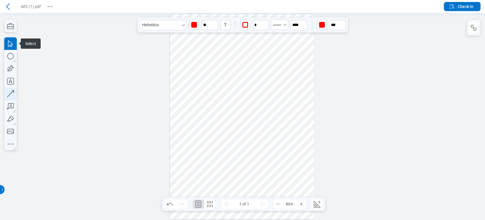
click at [4, 98] on icon "button" at bounding box center [10, 93] width 13 height 13
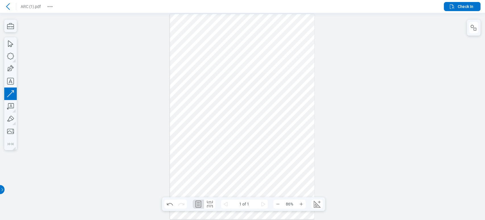
drag, startPoint x: 170, startPoint y: 65, endPoint x: 180, endPoint y: 90, distance: 26.6
click at [180, 90] on div at bounding box center [242, 116] width 485 height 207
click at [179, 51] on div at bounding box center [242, 116] width 145 height 205
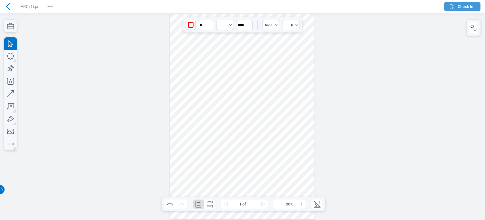
click at [460, 5] on span "Check In" at bounding box center [466, 7] width 16 height 6
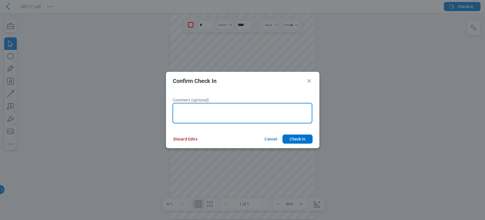
click at [216, 109] on textarea at bounding box center [243, 113] width 140 height 20
type textarea "***"
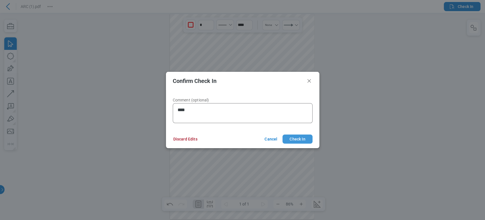
click at [304, 141] on button "Check In" at bounding box center [298, 138] width 30 height 9
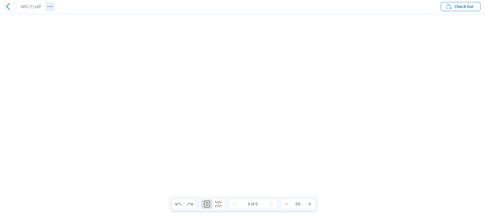
click at [49, 6] on icon "Revision History" at bounding box center [50, 6] width 7 height 7
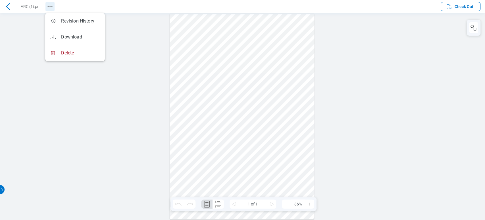
click at [51, 9] on icon "Revision History" at bounding box center [50, 6] width 7 height 7
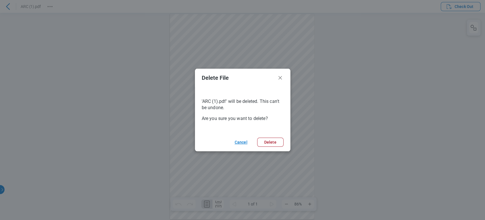
click at [244, 142] on button "Cancel" at bounding box center [240, 141] width 25 height 9
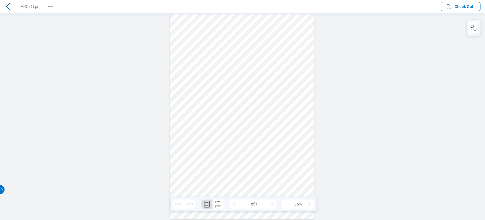
click at [56, 5] on header "ARC (1).pdf Check Out" at bounding box center [242, 6] width 485 height 13
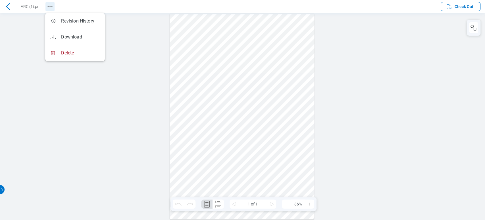
click at [53, 5] on icon "Revision History" at bounding box center [50, 6] width 7 height 7
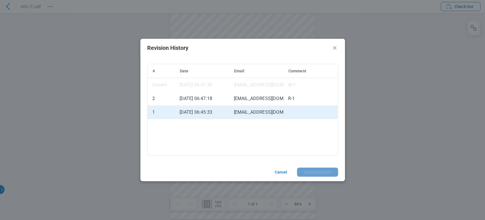
click at [217, 110] on div "19/08/2025, 06:45:33" at bounding box center [202, 112] width 54 height 14
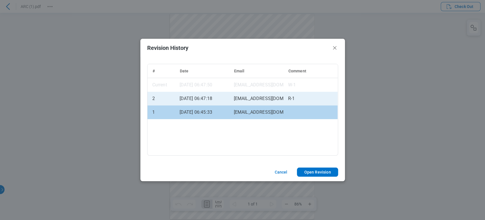
click at [275, 101] on div "[EMAIL_ADDRESS][DOMAIN_NAME]" at bounding box center [256, 99] width 54 height 14
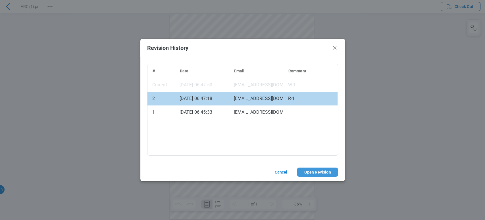
click at [324, 172] on button "Open Revision" at bounding box center [317, 171] width 41 height 9
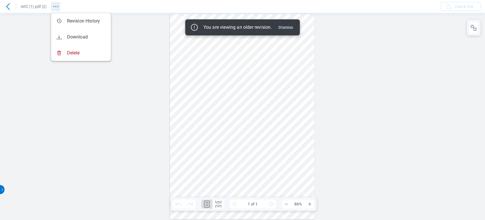
click at [51, 8] on button "Revision History" at bounding box center [55, 6] width 9 height 9
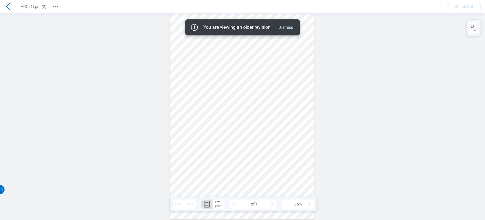
click at [286, 28] on button "Dismiss" at bounding box center [285, 27] width 19 height 7
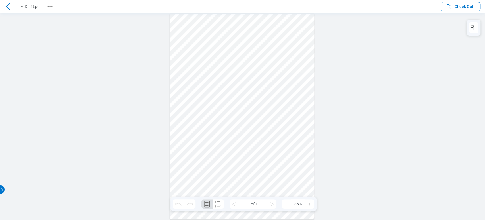
click at [8, 9] on icon at bounding box center [8, 6] width 7 height 7
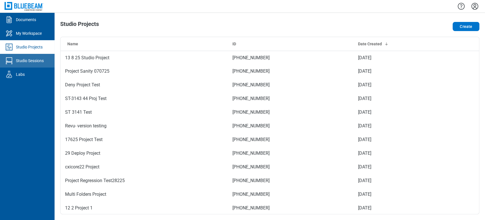
click at [36, 59] on div "Studio Sessions" at bounding box center [30, 61] width 28 height 6
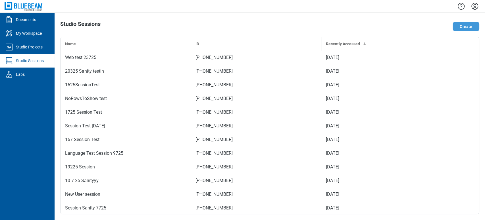
click at [457, 28] on button "Create" at bounding box center [466, 26] width 27 height 9
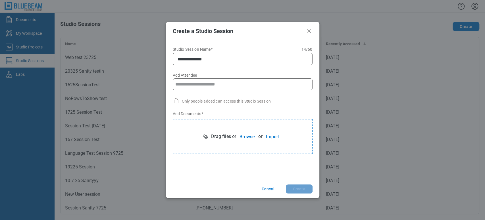
click at [232, 84] on input "Add Attendee" at bounding box center [242, 83] width 135 height 11
type input "**********"
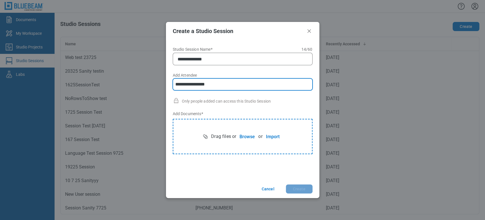
type input "**********"
click at [249, 138] on button "Browse" at bounding box center [247, 136] width 22 height 11
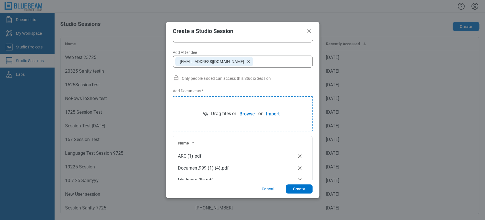
scroll to position [45, 0]
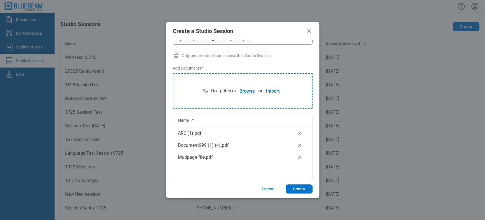
click at [246, 87] on button "Browse" at bounding box center [247, 90] width 22 height 11
click at [245, 90] on button "Browse" at bounding box center [247, 90] width 22 height 11
click at [308, 30] on icon "Close" at bounding box center [309, 31] width 7 height 7
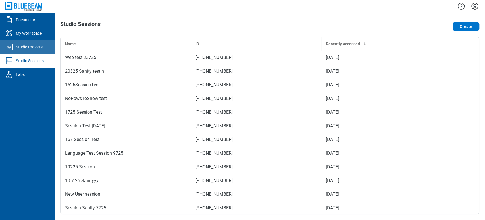
click at [33, 50] on link "Studio Projects" at bounding box center [27, 47] width 55 height 14
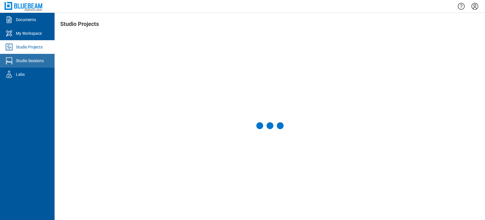
click at [40, 61] on div "Studio Sessions" at bounding box center [30, 61] width 28 height 6
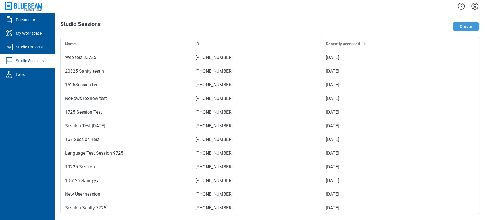
click at [474, 25] on button "Create" at bounding box center [466, 26] width 27 height 9
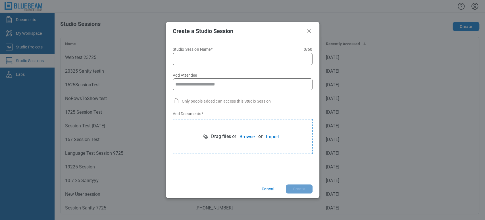
click at [215, 61] on input "Studio Session Name* 0 of 60 characters 0 / 60" at bounding box center [244, 58] width 133 height 7
type input "**********"
click at [212, 80] on input "Add Attendee" at bounding box center [242, 83] width 135 height 11
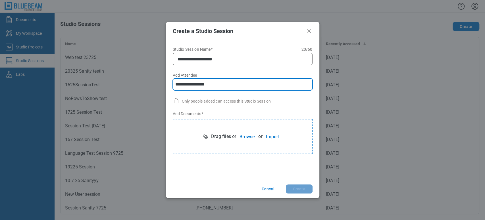
type input "**********"
click at [244, 134] on button "Browse" at bounding box center [247, 136] width 22 height 11
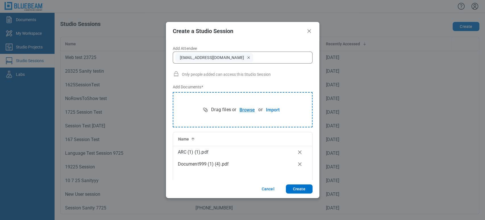
scroll to position [45, 0]
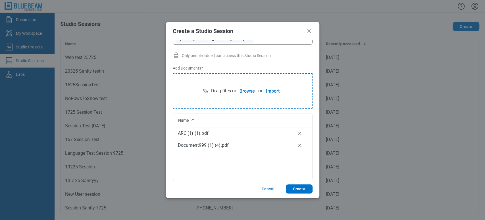
click at [268, 90] on button "Import" at bounding box center [273, 90] width 20 height 11
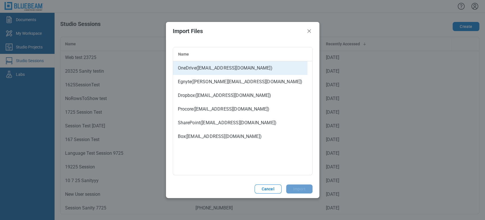
click at [233, 72] on div "OneDrive ( [EMAIL_ADDRESS][DOMAIN_NAME] )" at bounding box center [225, 67] width 95 height 11
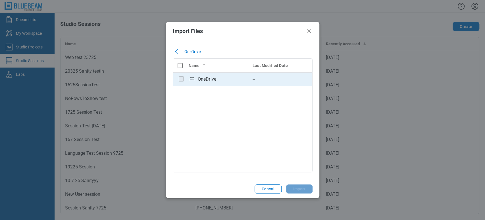
click at [215, 76] on div "OneDrive" at bounding box center [207, 79] width 18 height 7
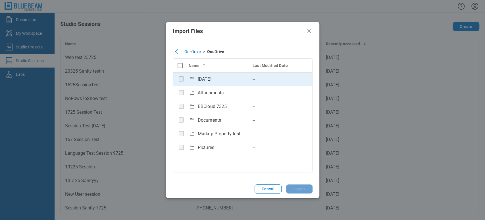
click at [202, 78] on div "[DATE]" at bounding box center [205, 79] width 14 height 7
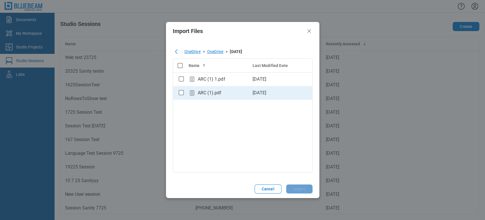
click at [202, 90] on div "ARC (1).pdf" at bounding box center [210, 92] width 24 height 7
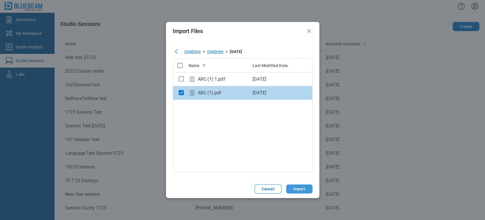
click at [297, 187] on button "Import" at bounding box center [299, 188] width 26 height 9
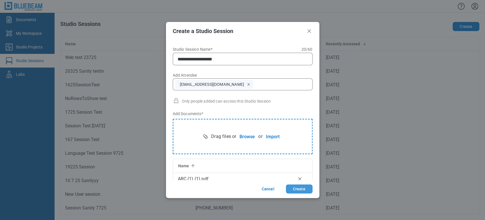
click at [297, 188] on button "Create" at bounding box center [299, 188] width 27 height 9
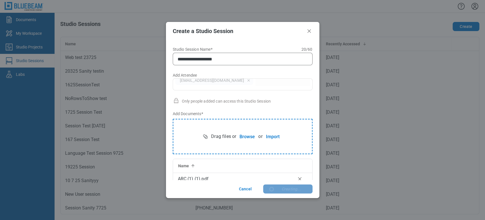
scroll to position [5, 0]
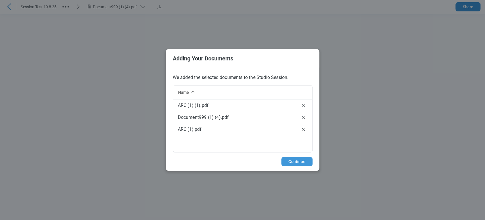
click at [297, 160] on button "Continue" at bounding box center [297, 161] width 31 height 9
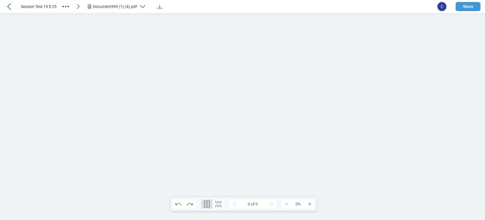
click at [471, 6] on button "Share" at bounding box center [468, 6] width 25 height 9
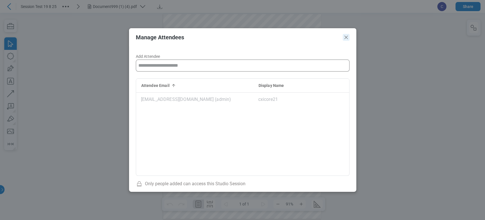
click at [345, 36] on icon "Close" at bounding box center [346, 37] width 3 height 3
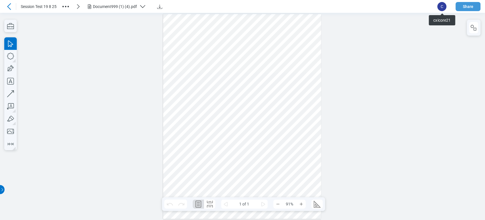
click at [465, 6] on button "Share" at bounding box center [468, 6] width 25 height 9
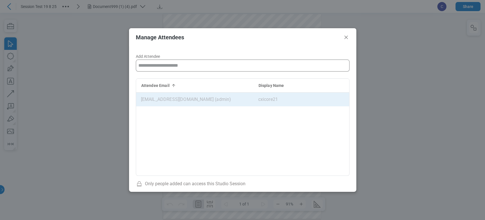
click at [259, 97] on div "cxicore21" at bounding box center [268, 99] width 20 height 11
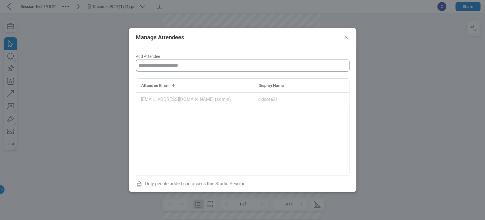
click at [349, 36] on header "Manage Attendees" at bounding box center [242, 37] width 227 height 18
drag, startPoint x: 348, startPoint y: 38, endPoint x: 347, endPoint y: 25, distance: 13.1
click at [348, 38] on icon "Close" at bounding box center [346, 37] width 7 height 7
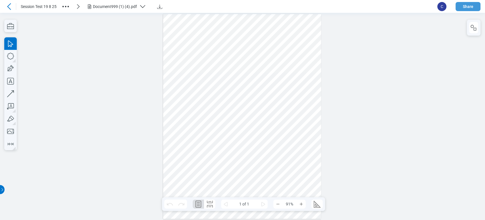
click at [465, 6] on button "Share" at bounding box center [468, 6] width 25 height 9
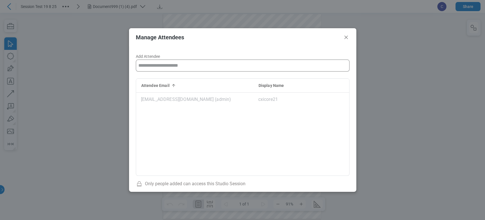
click at [236, 68] on input "Add Attendee" at bounding box center [242, 65] width 209 height 11
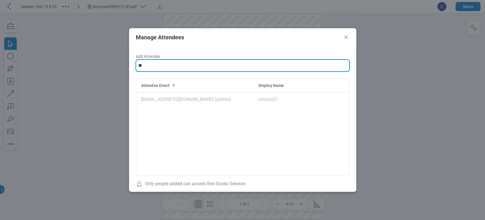
type input "*"
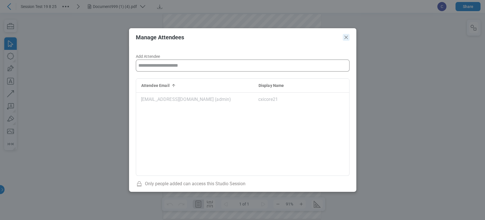
click at [346, 40] on icon "Close" at bounding box center [346, 37] width 7 height 7
